Goal: Information Seeking & Learning: Learn about a topic

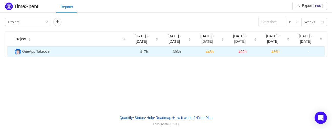
click at [42, 49] on span "OneApp Takeover" at bounding box center [36, 51] width 29 height 4
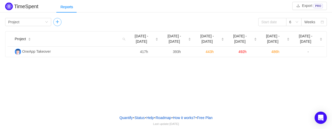
click at [59, 24] on button "button" at bounding box center [57, 22] width 8 height 8
click at [64, 22] on div "Person" at bounding box center [61, 22] width 11 height 8
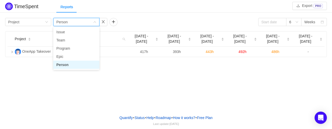
click at [70, 67] on li "Person" at bounding box center [76, 65] width 46 height 8
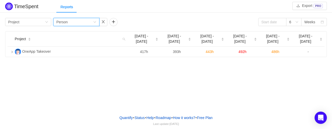
click at [80, 68] on div "TimeSpent Export PRO Reports Group by Project Group by Person 6 Weeks Project S…" at bounding box center [166, 55] width 332 height 111
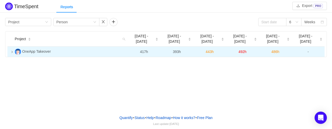
click at [12, 51] on icon "icon: right" at bounding box center [12, 52] width 3 height 3
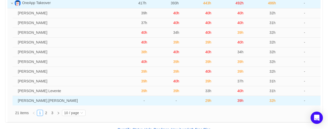
scroll to position [51, 0]
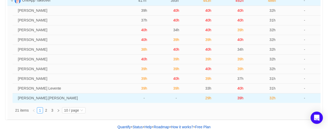
click at [31, 94] on td "[PERSON_NAME].[PERSON_NAME]" at bounding box center [72, 98] width 113 height 9
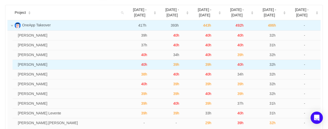
scroll to position [0, 0]
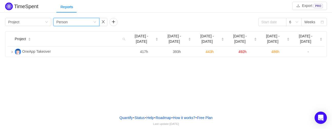
click at [74, 24] on div "Group by Person" at bounding box center [74, 22] width 37 height 8
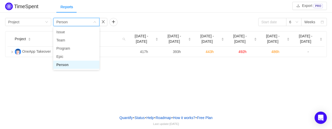
click at [74, 24] on div "Group by Person" at bounding box center [74, 22] width 37 height 8
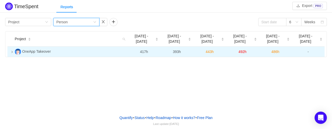
click at [12, 51] on icon "icon: right" at bounding box center [12, 52] width 1 height 2
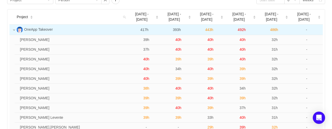
scroll to position [29, 0]
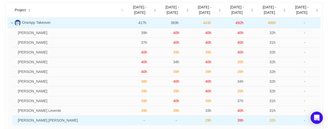
click at [239, 118] on span "39h" at bounding box center [241, 120] width 6 height 4
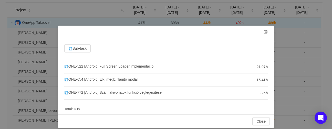
scroll to position [5, 0]
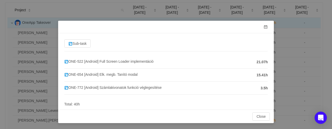
drag, startPoint x: 250, startPoint y: 62, endPoint x: 282, endPoint y: 45, distance: 36.9
click at [282, 45] on div "Sub-task ONE-522 [Android] Full Screen Loader implementáció 21.07h ONE-654 [And…" at bounding box center [166, 64] width 332 height 129
click at [264, 27] on span at bounding box center [266, 27] width 4 height 4
click at [264, 28] on span at bounding box center [266, 27] width 4 height 4
click at [257, 115] on button "Close" at bounding box center [260, 117] width 17 height 8
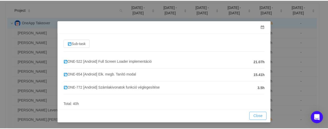
scroll to position [0, 0]
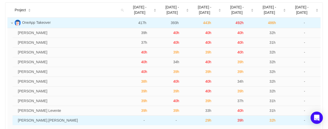
click at [241, 118] on span "39h" at bounding box center [241, 120] width 6 height 4
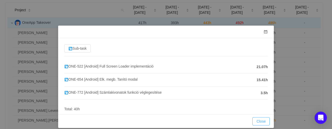
click at [258, 121] on button "Close" at bounding box center [260, 121] width 17 height 8
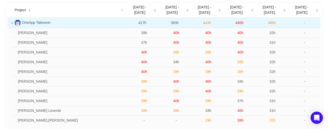
scroll to position [3, 0]
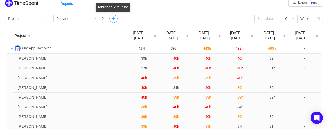
click at [113, 20] on button "button" at bounding box center [113, 19] width 8 height 8
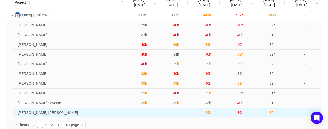
scroll to position [55, 0]
